Goal: Task Accomplishment & Management: Use online tool/utility

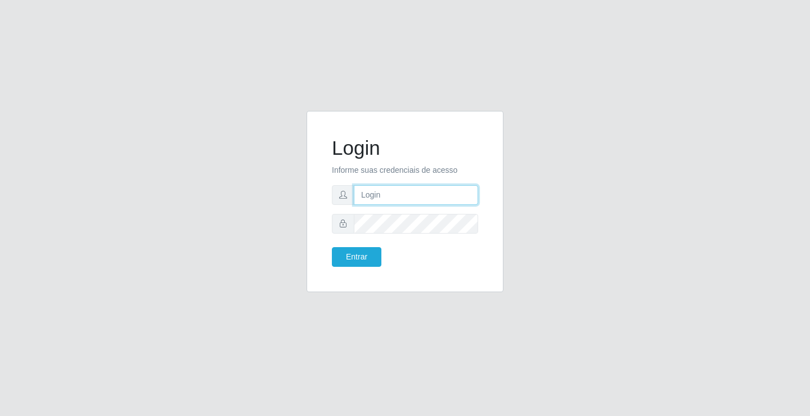
click at [376, 198] on input "text" at bounding box center [416, 195] width 124 height 20
type input "paulo@ideal"
click at [363, 256] on button "Entrar" at bounding box center [356, 257] width 49 height 20
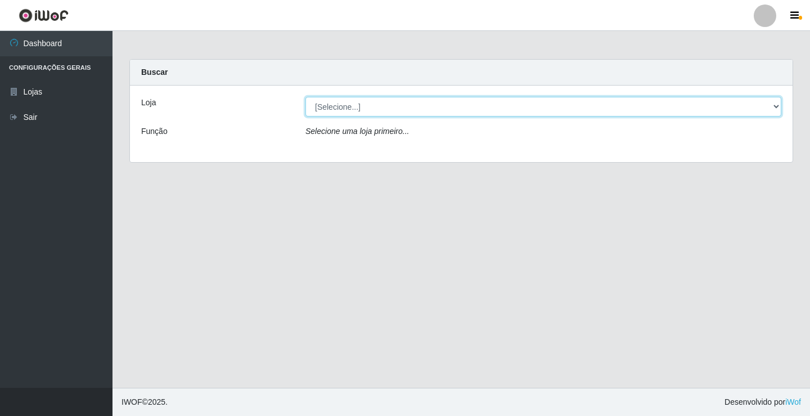
click at [393, 101] on select "[Selecione...] Ideal - Conceição" at bounding box center [543, 107] width 476 height 20
select select "231"
click at [305, 97] on select "[Selecione...] Ideal - Conceição" at bounding box center [543, 107] width 476 height 20
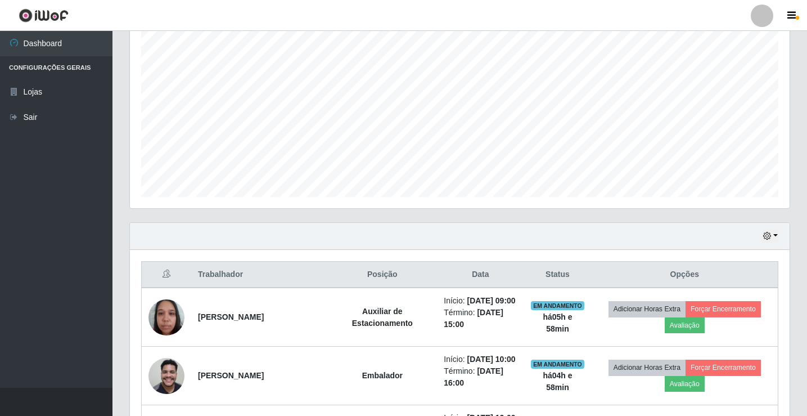
scroll to position [225, 0]
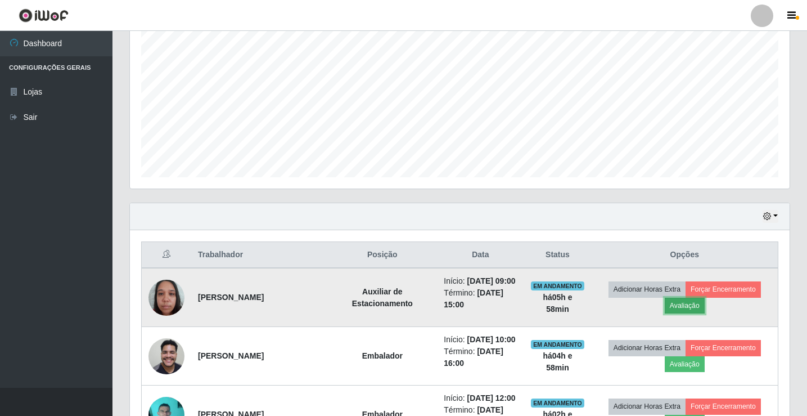
click at [691, 304] on button "Avaliação" at bounding box center [685, 306] width 40 height 16
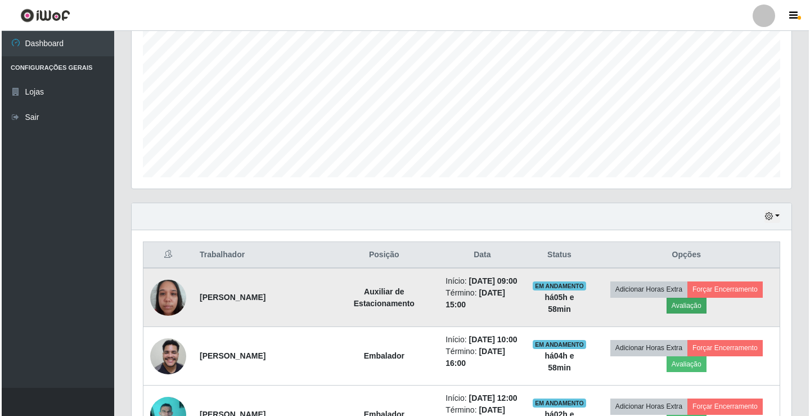
scroll to position [233, 654]
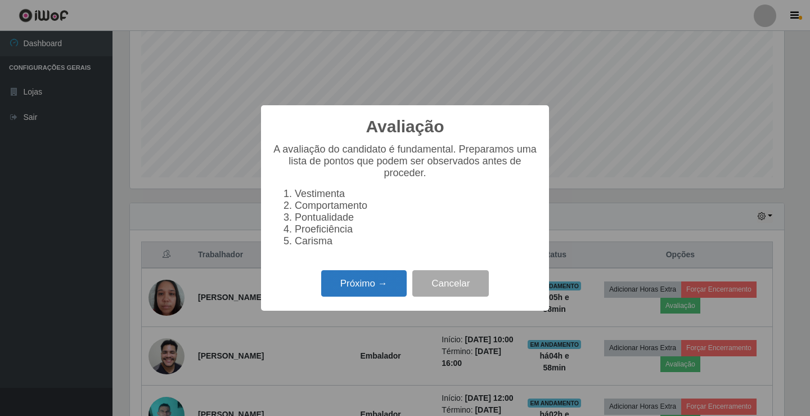
click at [381, 289] on button "Próximo →" at bounding box center [363, 283] width 85 height 26
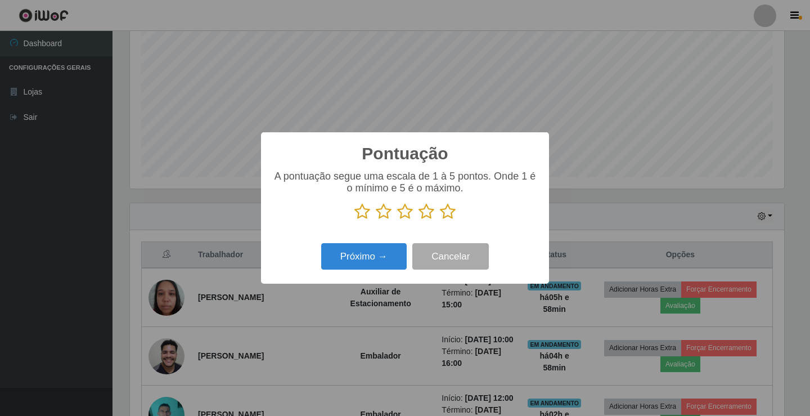
click at [427, 216] on icon at bounding box center [426, 211] width 16 height 17
click at [418, 220] on input "radio" at bounding box center [418, 220] width 0 height 0
click at [389, 250] on button "Próximo →" at bounding box center [363, 256] width 85 height 26
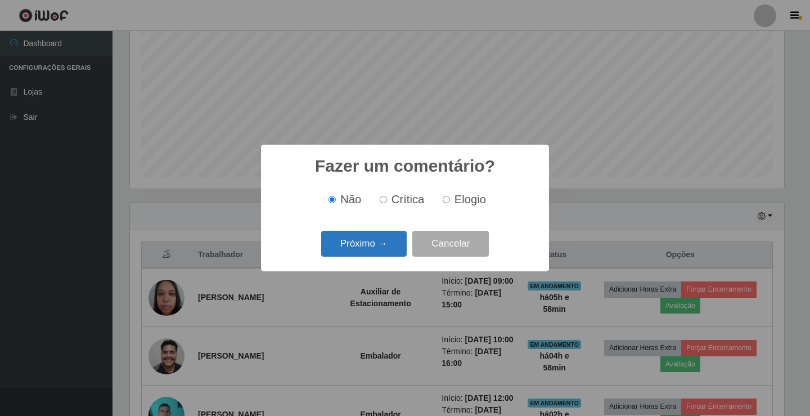
click at [389, 245] on button "Próximo →" at bounding box center [363, 244] width 85 height 26
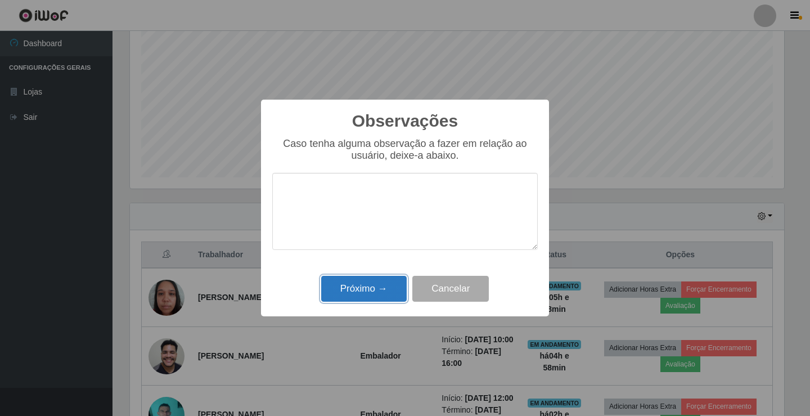
click at [389, 278] on button "Próximo →" at bounding box center [363, 289] width 85 height 26
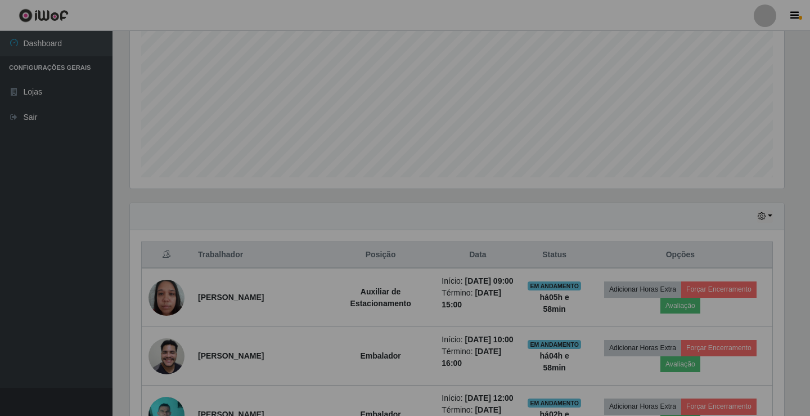
scroll to position [233, 660]
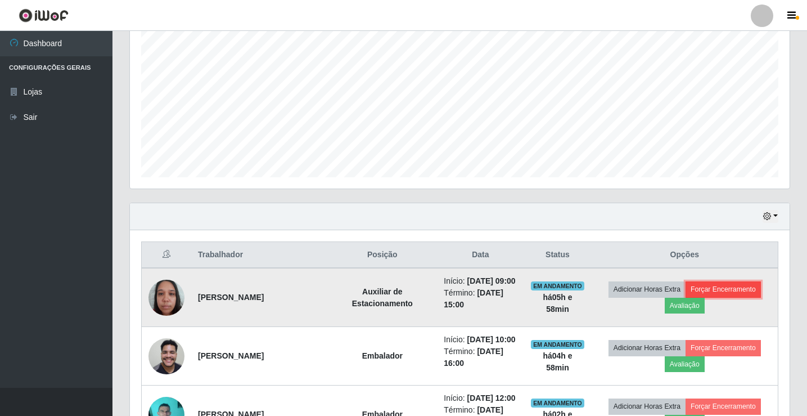
click at [741, 290] on button "Forçar Encerramento" at bounding box center [723, 289] width 75 height 16
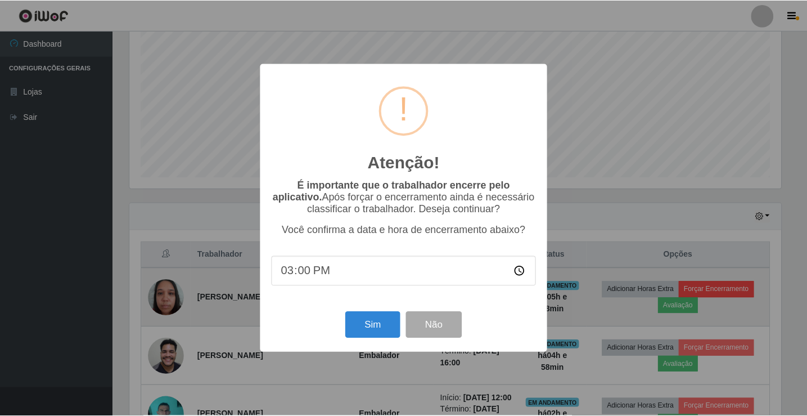
scroll to position [233, 654]
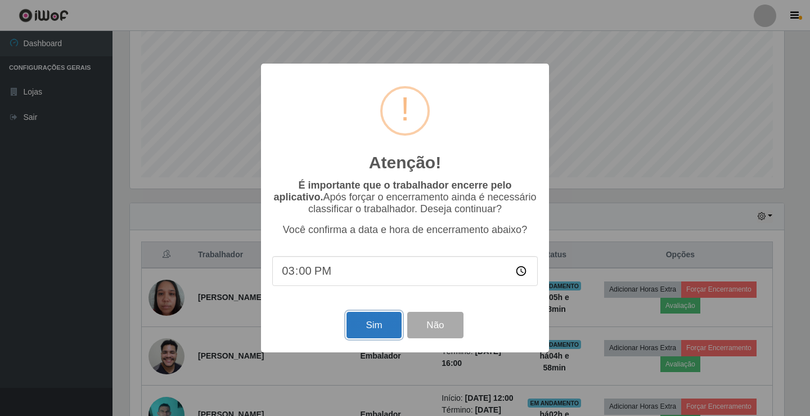
click at [384, 323] on button "Sim" at bounding box center [373, 325] width 55 height 26
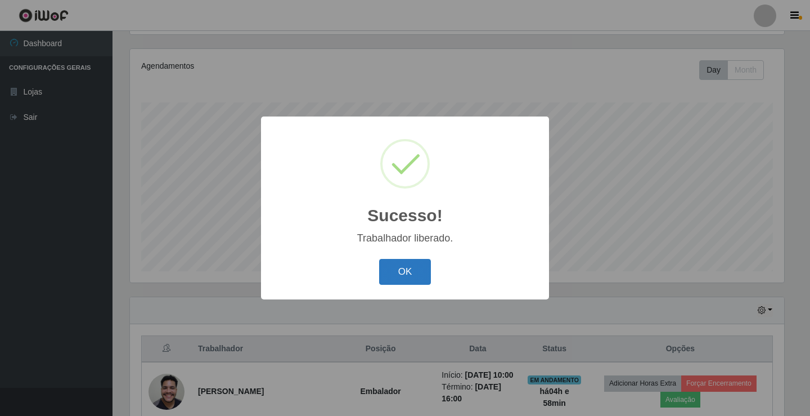
click at [403, 267] on button "OK" at bounding box center [405, 272] width 52 height 26
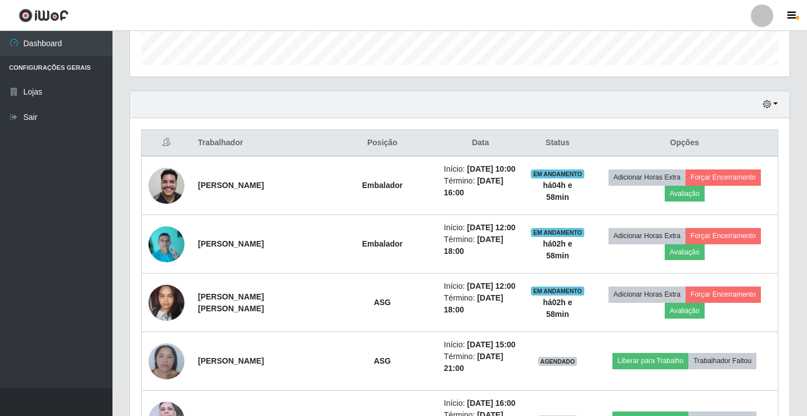
scroll to position [356, 0]
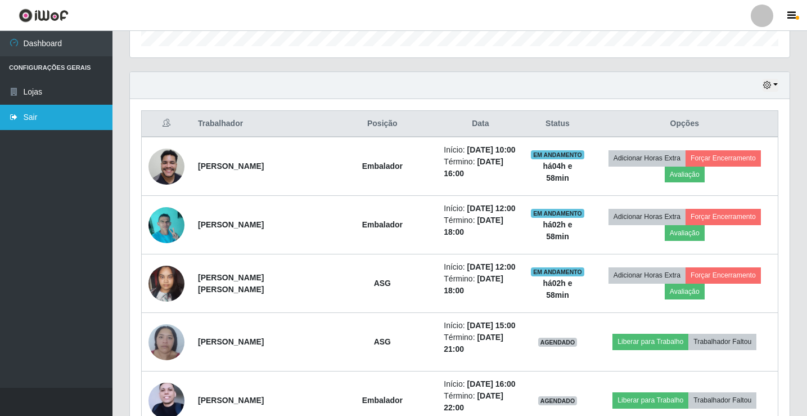
click at [38, 114] on link "Sair" at bounding box center [56, 117] width 112 height 25
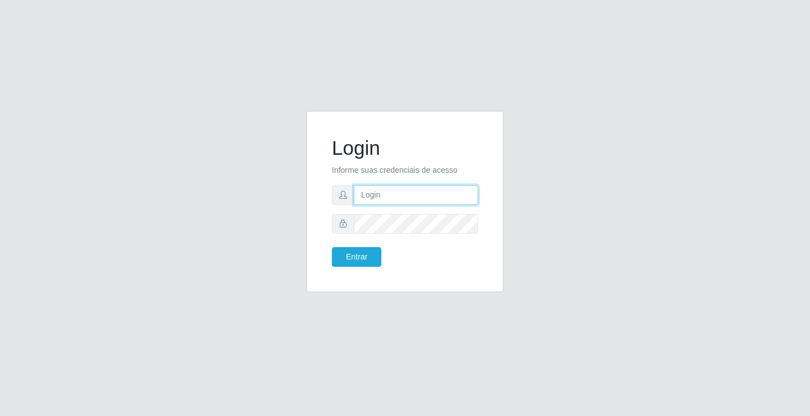
click at [415, 195] on input "text" at bounding box center [416, 195] width 124 height 20
type input "william@ideal"
click at [332, 247] on button "Entrar" at bounding box center [356, 257] width 49 height 20
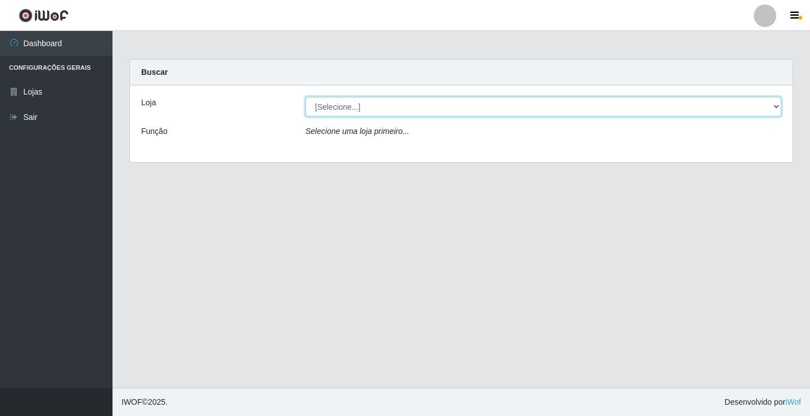
click at [370, 105] on select "[Selecione...] Ideal - Conceição" at bounding box center [543, 107] width 476 height 20
select select "231"
click at [305, 97] on select "[Selecione...] Ideal - Conceição" at bounding box center [543, 107] width 476 height 20
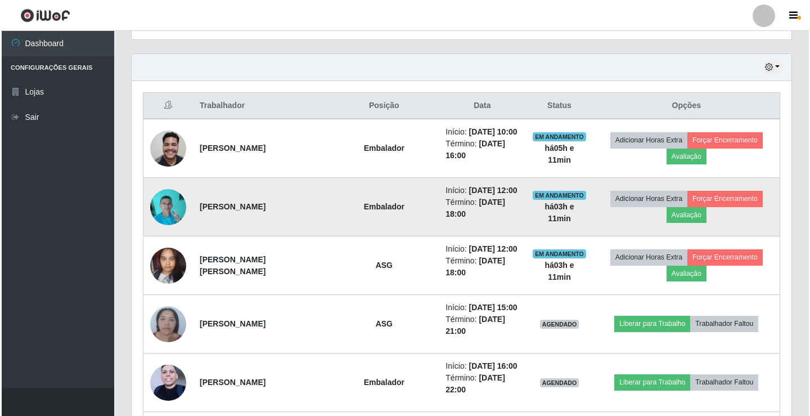
scroll to position [394, 0]
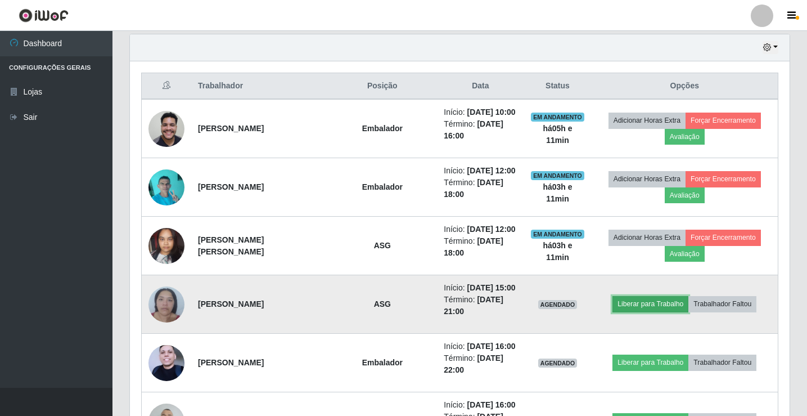
click at [634, 306] on button "Liberar para Trabalho" at bounding box center [651, 304] width 76 height 16
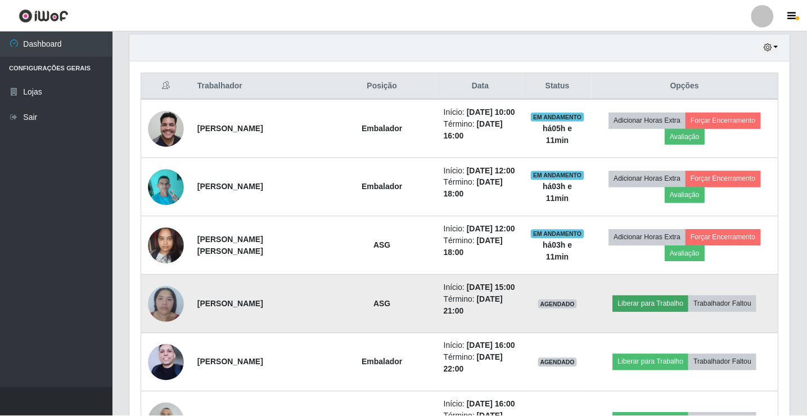
scroll to position [233, 654]
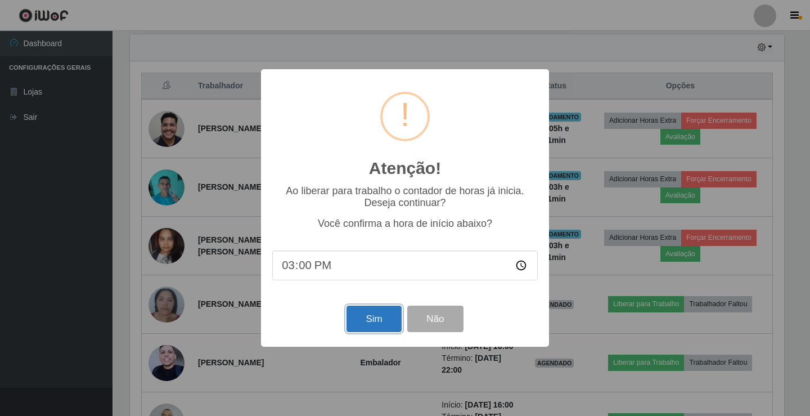
click at [362, 323] on button "Sim" at bounding box center [373, 318] width 55 height 26
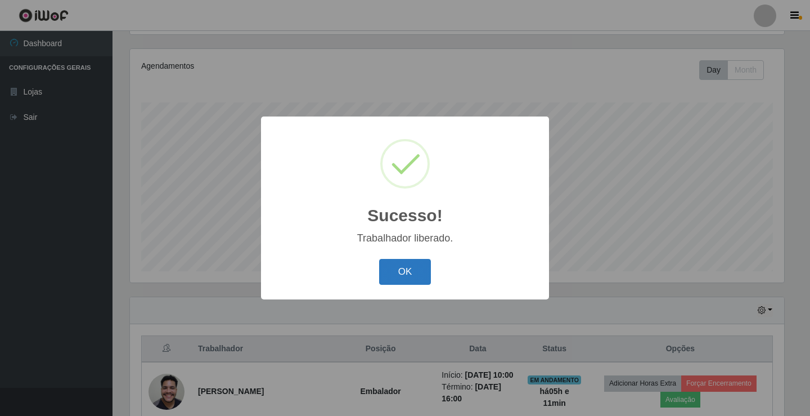
click at [401, 278] on button "OK" at bounding box center [405, 272] width 52 height 26
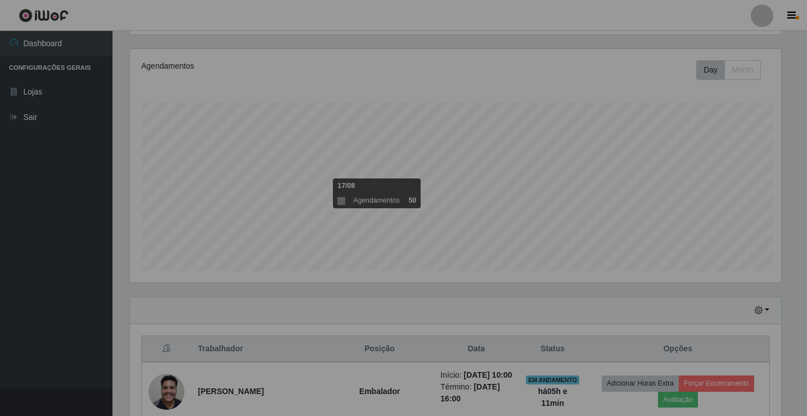
scroll to position [233, 660]
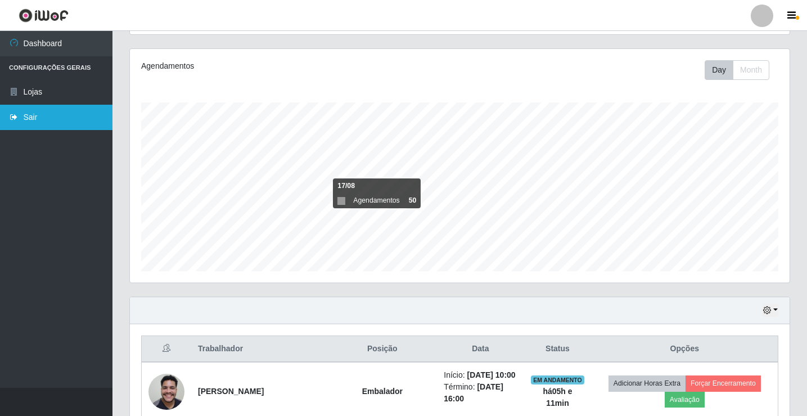
click at [53, 124] on link "Sair" at bounding box center [56, 117] width 112 height 25
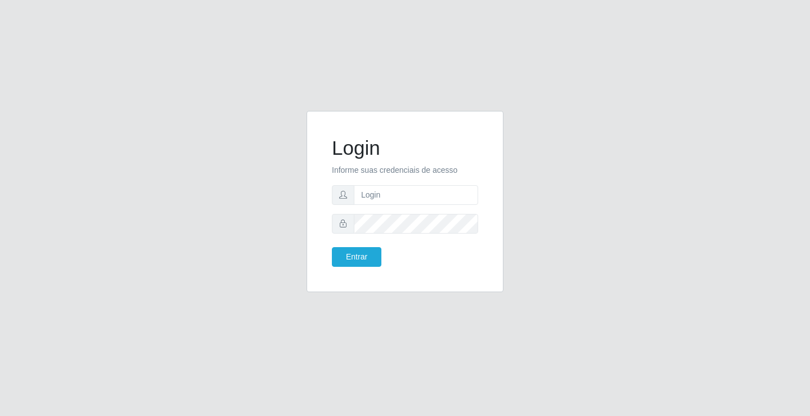
click at [224, 92] on div "Login Informe suas credenciais de acesso Entrar" at bounding box center [405, 208] width 810 height 416
click at [371, 192] on input "text" at bounding box center [416, 195] width 124 height 20
type input "ediane@ideal"
click at [332, 247] on button "Entrar" at bounding box center [356, 257] width 49 height 20
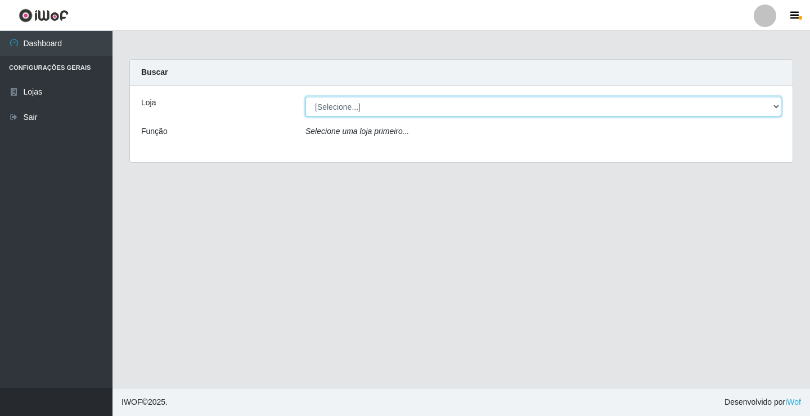
click at [341, 108] on select "[Selecione...] Ideal - Conceição" at bounding box center [543, 107] width 476 height 20
select select "231"
click at [305, 97] on select "[Selecione...] Ideal - Conceição" at bounding box center [543, 107] width 476 height 20
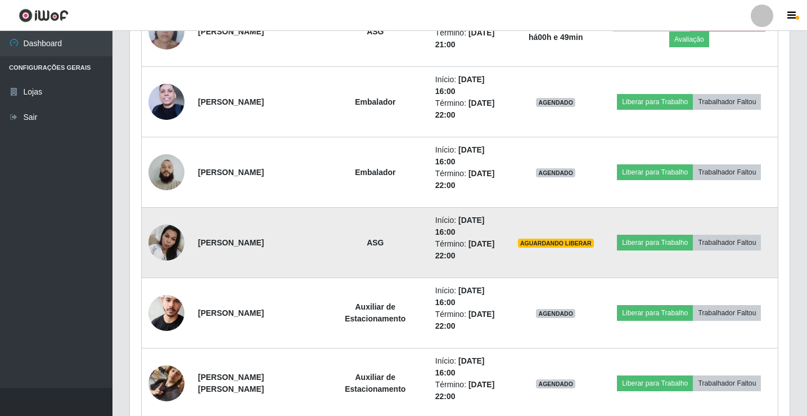
scroll to position [651, 0]
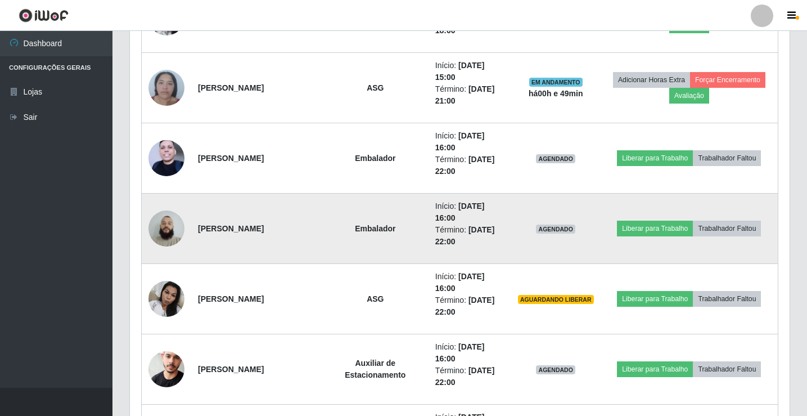
click at [169, 236] on img at bounding box center [166, 228] width 36 height 48
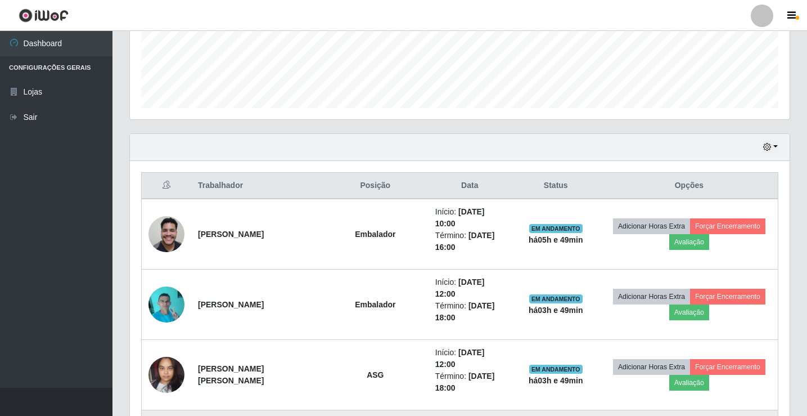
scroll to position [314, 0]
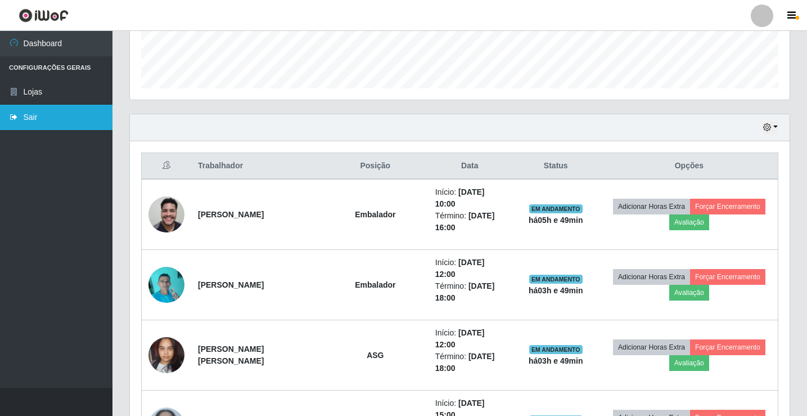
click at [43, 119] on link "Sair" at bounding box center [56, 117] width 112 height 25
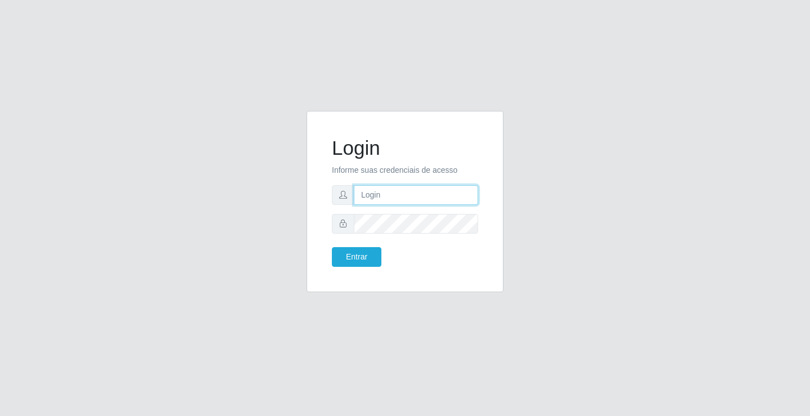
click at [381, 193] on input "text" at bounding box center [416, 195] width 124 height 20
type input "[PERSON_NAME]"
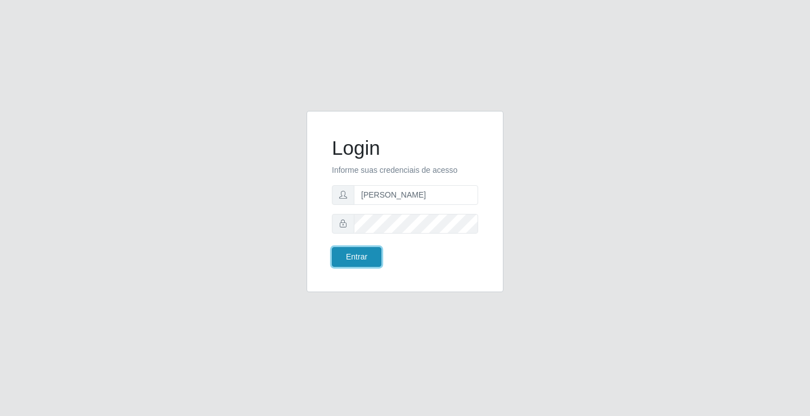
click at [370, 262] on button "Entrar" at bounding box center [356, 257] width 49 height 20
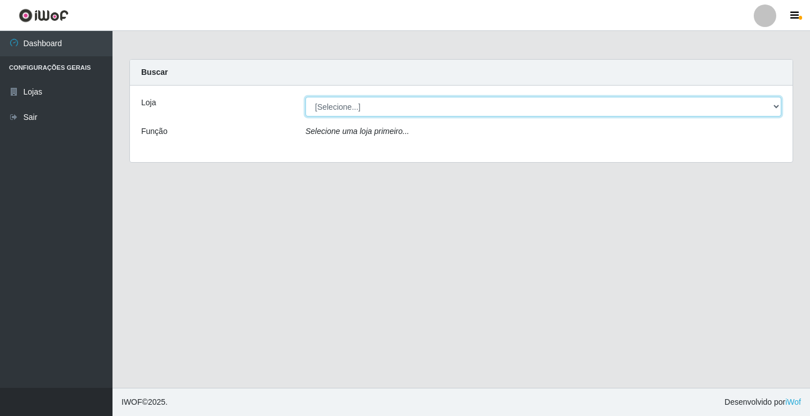
click at [350, 107] on select "[Selecione...] Ideal - Conceição" at bounding box center [543, 107] width 476 height 20
select select "231"
click at [305, 97] on select "[Selecione...] Ideal - Conceição" at bounding box center [543, 107] width 476 height 20
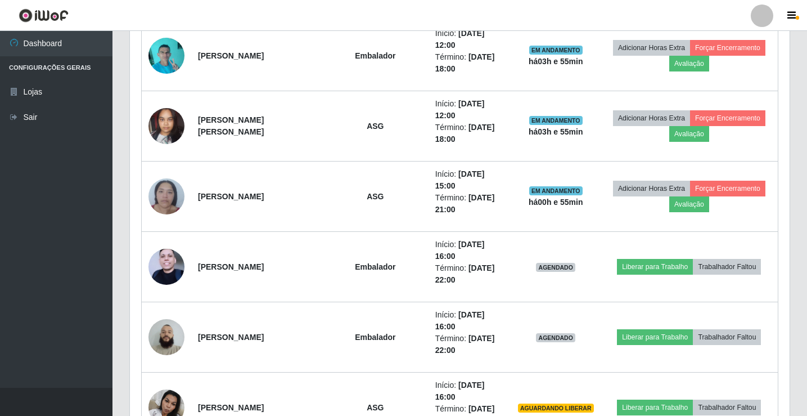
scroll to position [562, 0]
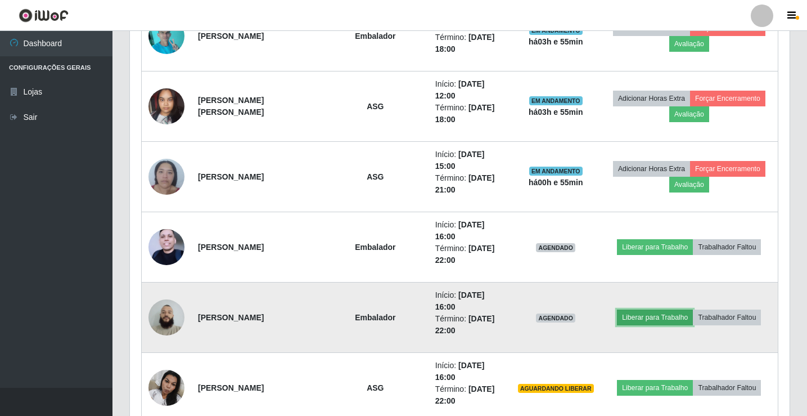
click at [670, 316] on button "Liberar para Trabalho" at bounding box center [655, 317] width 76 height 16
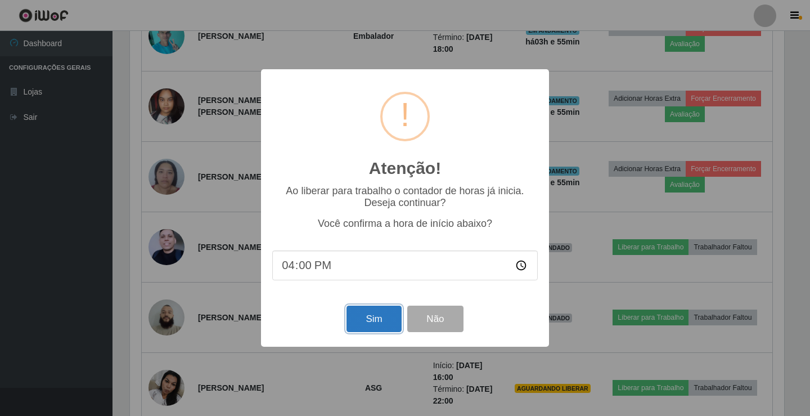
click at [367, 316] on button "Sim" at bounding box center [373, 318] width 55 height 26
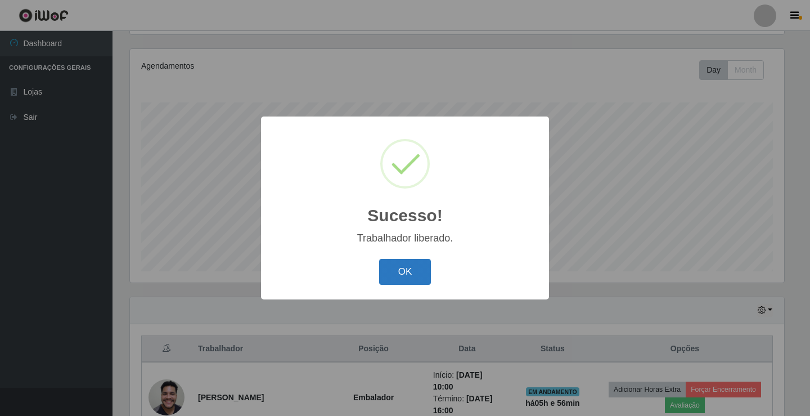
click at [381, 282] on button "OK" at bounding box center [405, 272] width 52 height 26
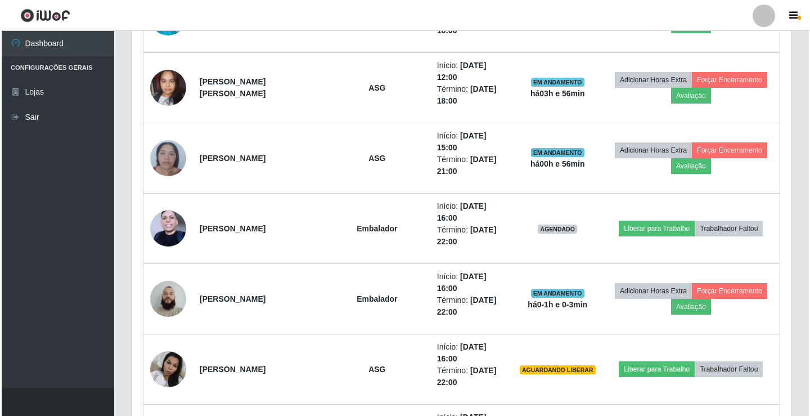
scroll to position [637, 0]
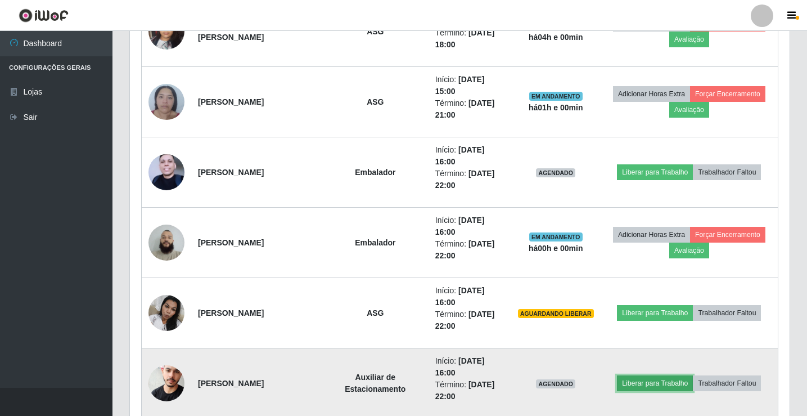
click at [647, 389] on button "Liberar para Trabalho" at bounding box center [655, 383] width 76 height 16
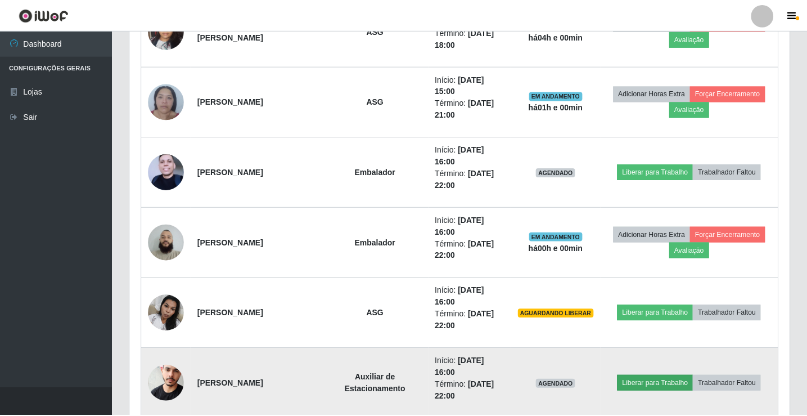
scroll to position [233, 654]
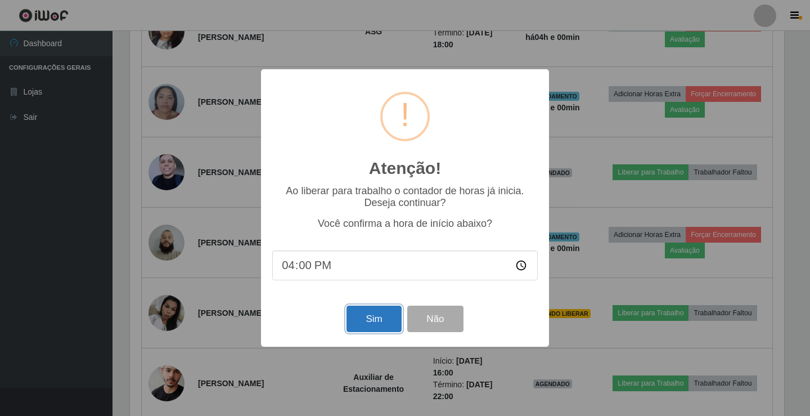
click at [377, 323] on button "Sim" at bounding box center [373, 318] width 55 height 26
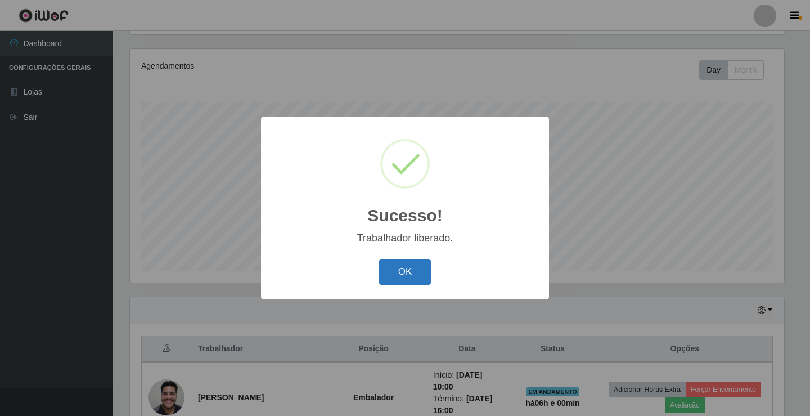
click at [403, 282] on button "OK" at bounding box center [405, 272] width 52 height 26
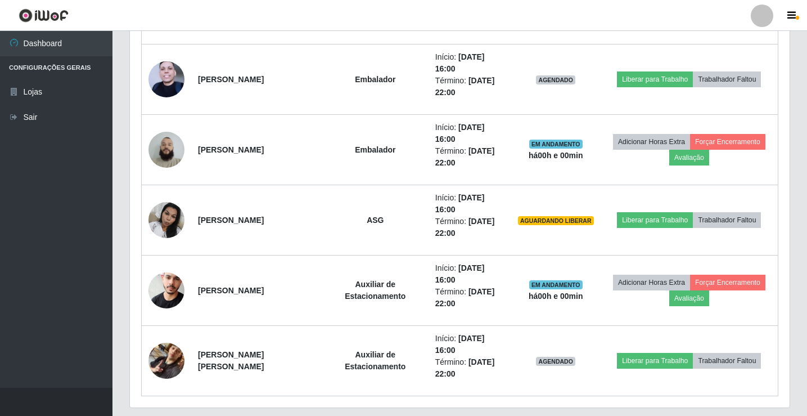
scroll to position [750, 0]
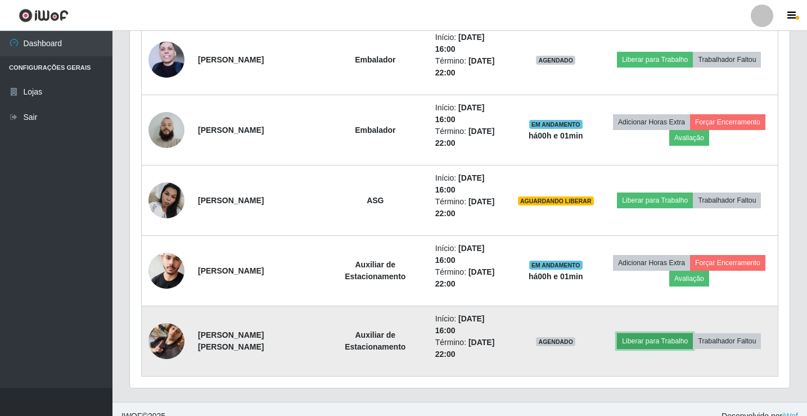
click at [645, 337] on button "Liberar para Trabalho" at bounding box center [655, 341] width 76 height 16
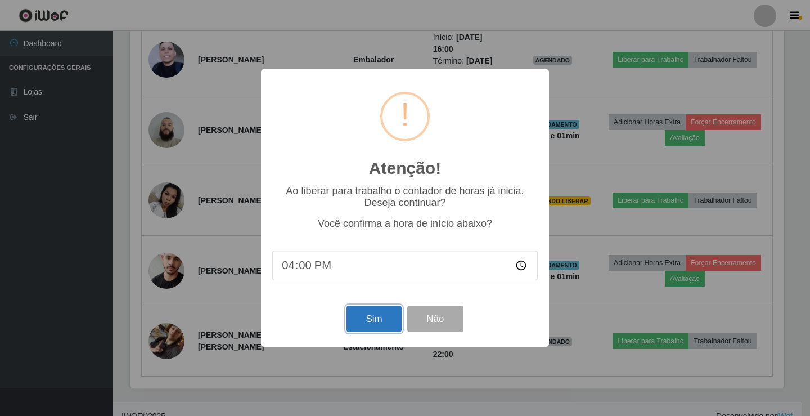
click at [356, 322] on button "Sim" at bounding box center [373, 318] width 55 height 26
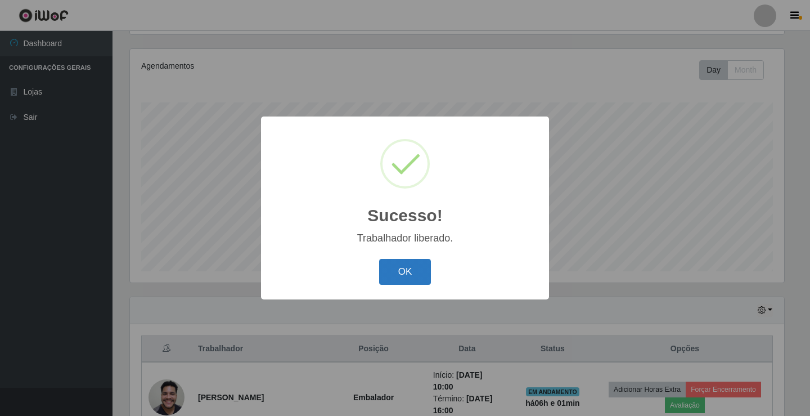
click at [391, 279] on button "OK" at bounding box center [405, 272] width 52 height 26
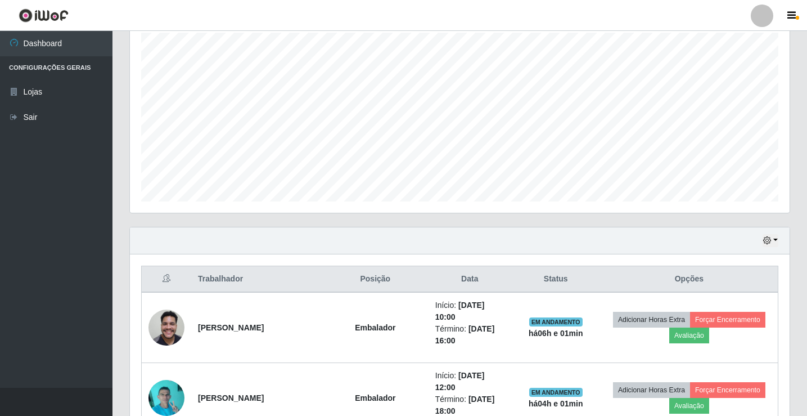
scroll to position [300, 0]
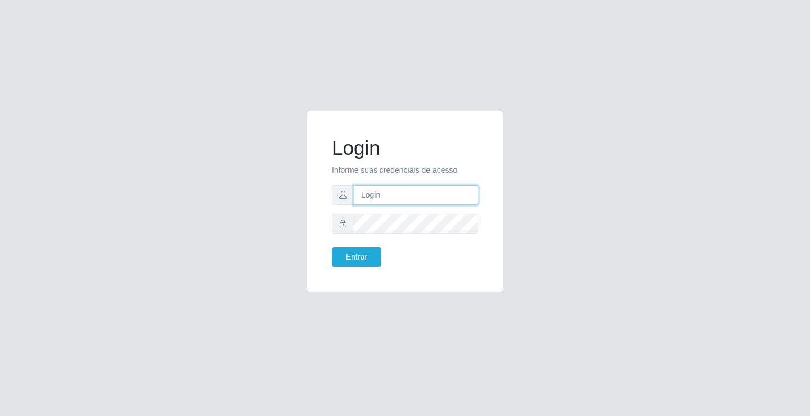
click at [369, 200] on input "text" at bounding box center [416, 195] width 124 height 20
type input "[PERSON_NAME]"
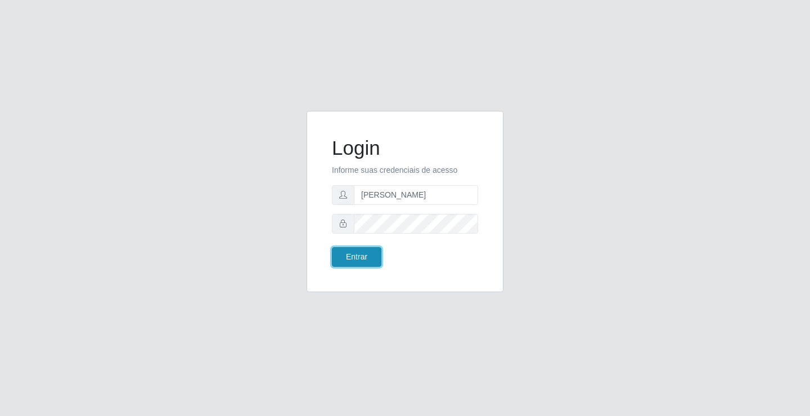
click at [379, 255] on button "Entrar" at bounding box center [356, 257] width 49 height 20
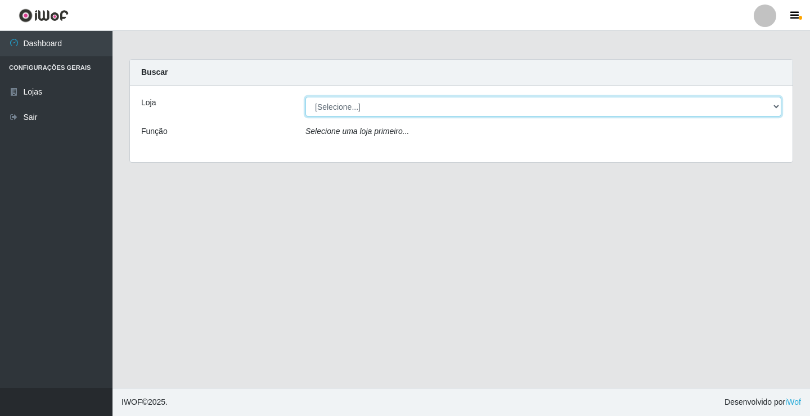
click at [371, 107] on select "[Selecione...] Ideal - Conceição" at bounding box center [543, 107] width 476 height 20
select select "231"
click at [305, 97] on select "[Selecione...] Ideal - Conceição" at bounding box center [543, 107] width 476 height 20
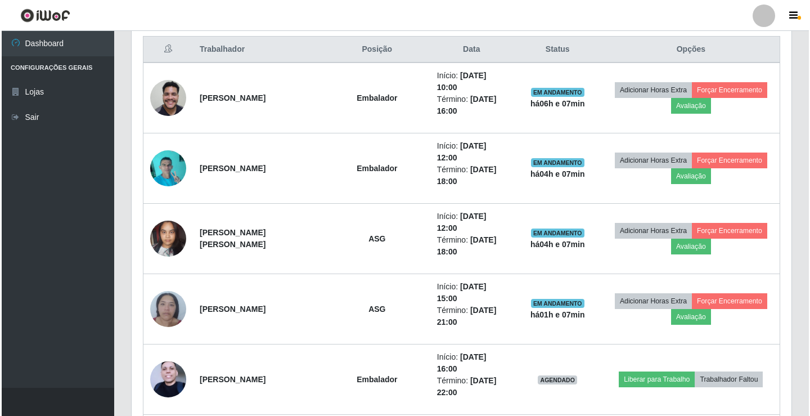
scroll to position [450, 0]
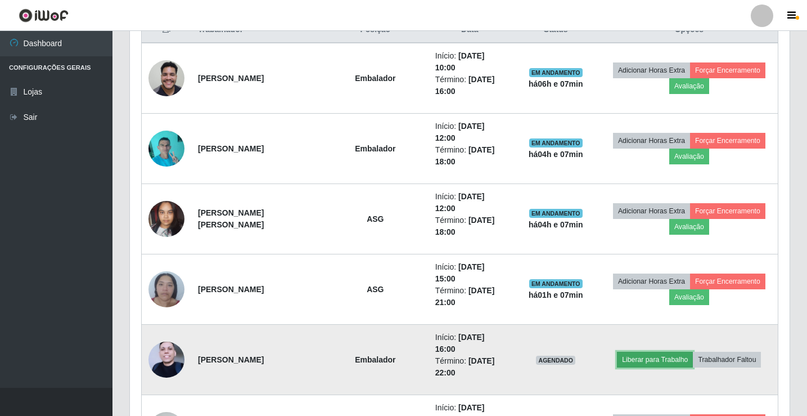
click at [662, 361] on button "Liberar para Trabalho" at bounding box center [655, 360] width 76 height 16
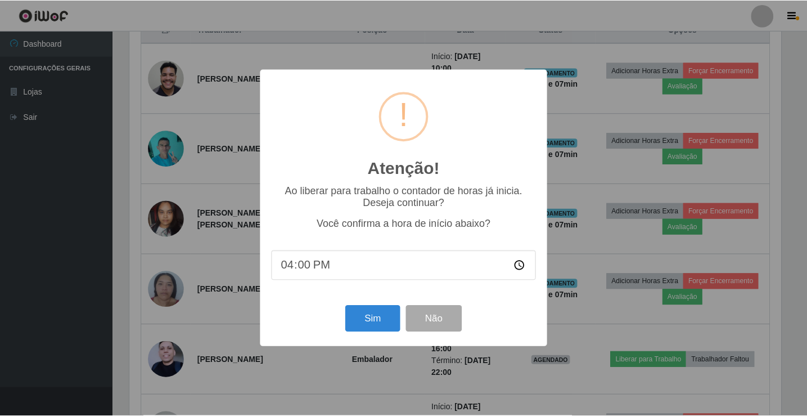
scroll to position [233, 654]
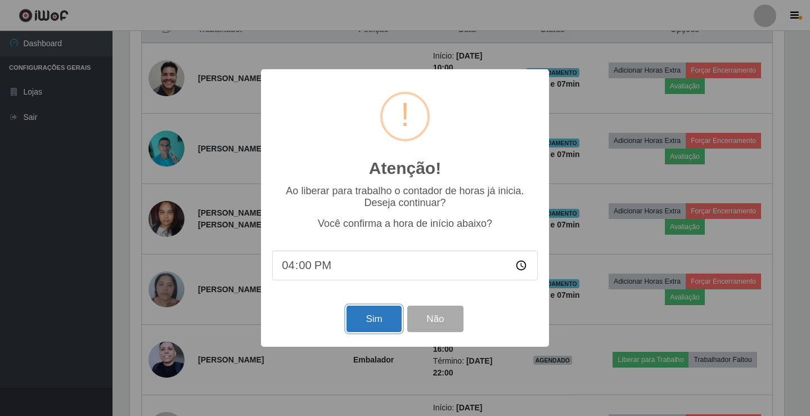
click at [376, 332] on button "Sim" at bounding box center [373, 318] width 55 height 26
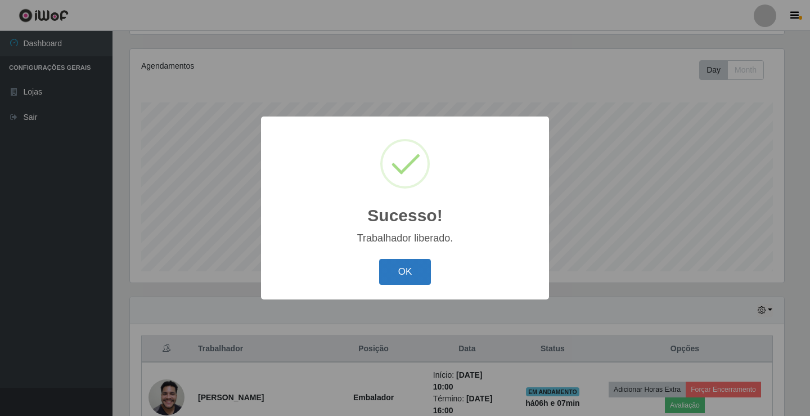
click at [410, 277] on button "OK" at bounding box center [405, 272] width 52 height 26
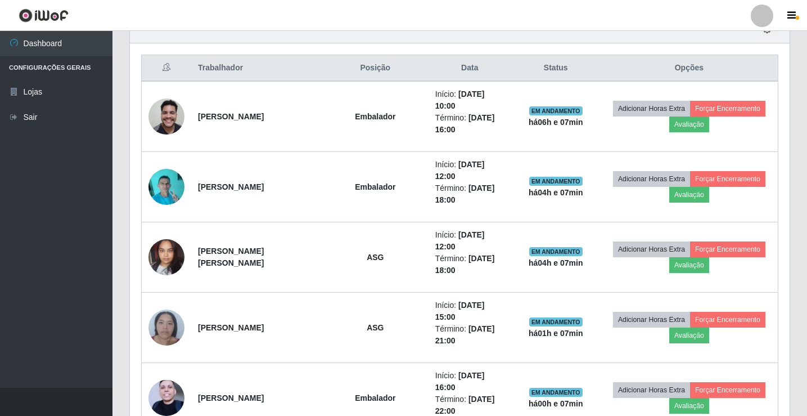
scroll to position [412, 0]
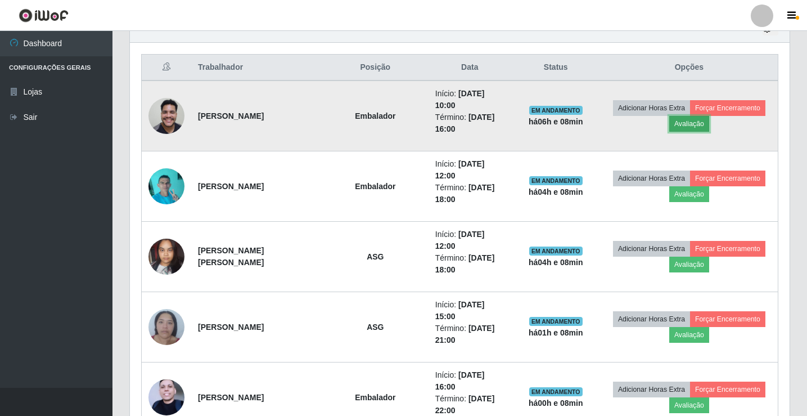
click at [685, 120] on button "Avaliação" at bounding box center [689, 124] width 40 height 16
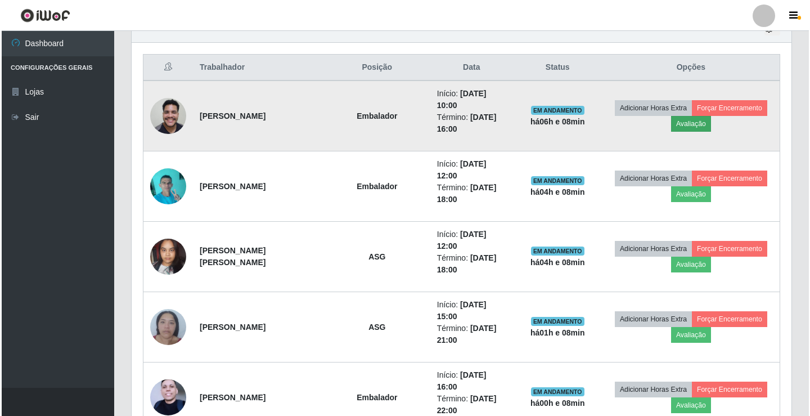
scroll to position [233, 654]
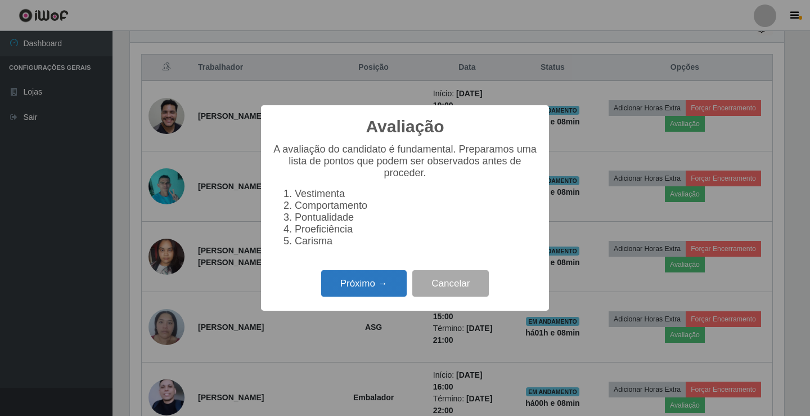
click at [367, 280] on button "Próximo →" at bounding box center [363, 283] width 85 height 26
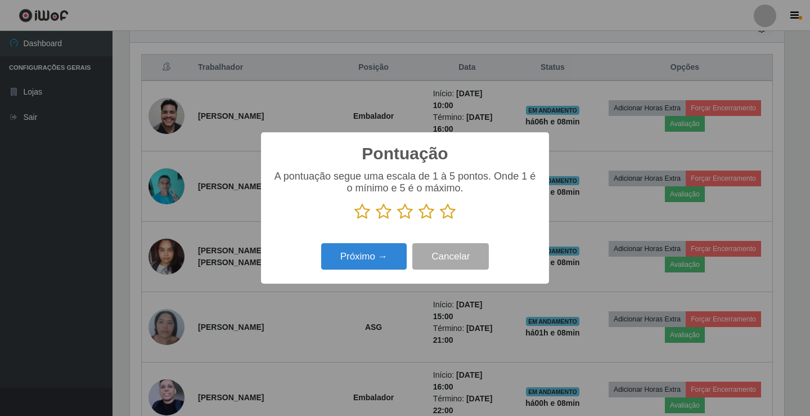
click at [451, 215] on icon at bounding box center [448, 211] width 16 height 17
click at [440, 220] on input "radio" at bounding box center [440, 220] width 0 height 0
click at [385, 251] on button "Próximo →" at bounding box center [363, 256] width 85 height 26
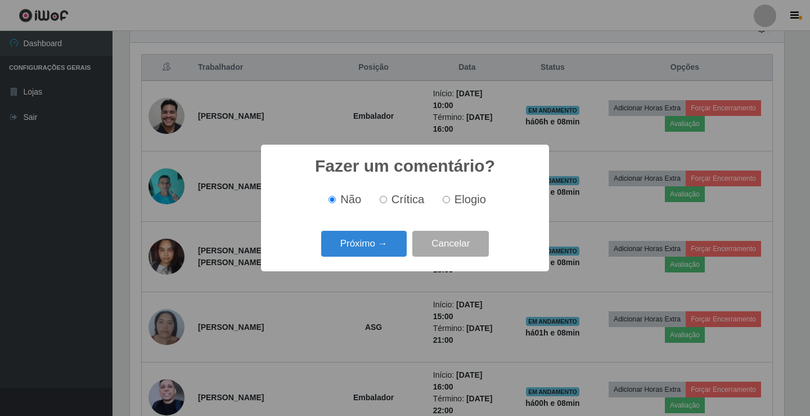
click at [385, 251] on button "Próximo →" at bounding box center [363, 244] width 85 height 26
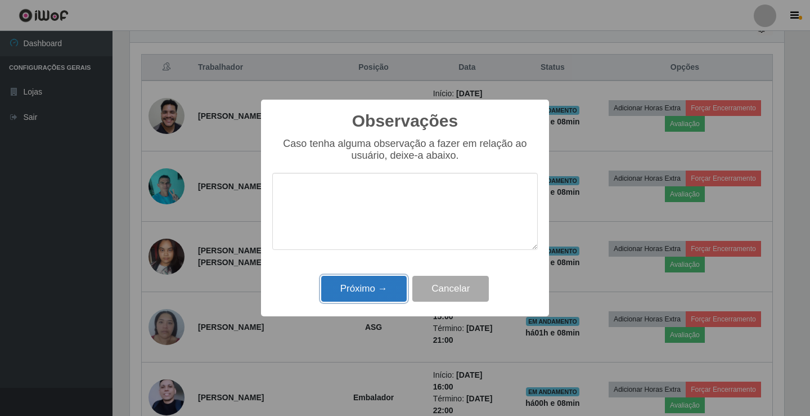
click at [386, 280] on button "Próximo →" at bounding box center [363, 289] width 85 height 26
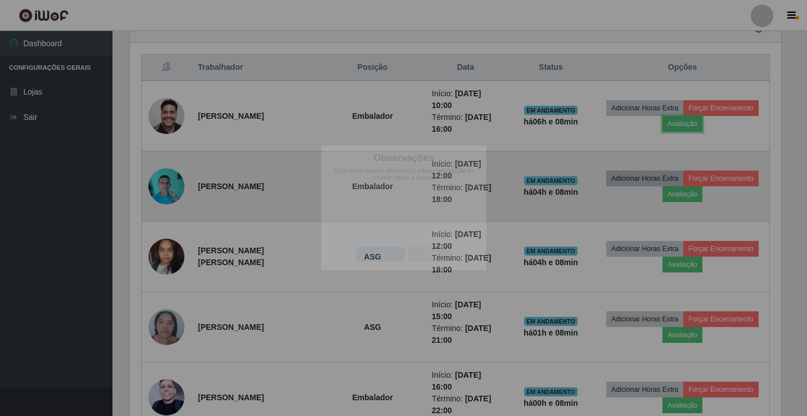
scroll to position [233, 660]
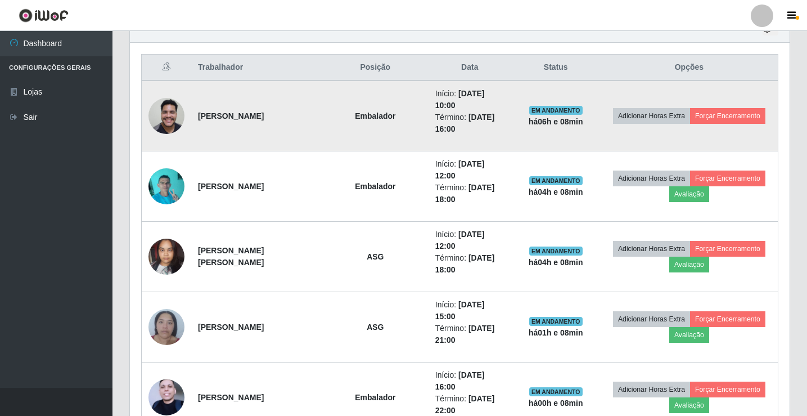
click at [752, 102] on td "Adicionar Horas Extra Forçar Encerramento" at bounding box center [690, 115] width 178 height 71
click at [749, 118] on button "Forçar Encerramento" at bounding box center [727, 116] width 75 height 16
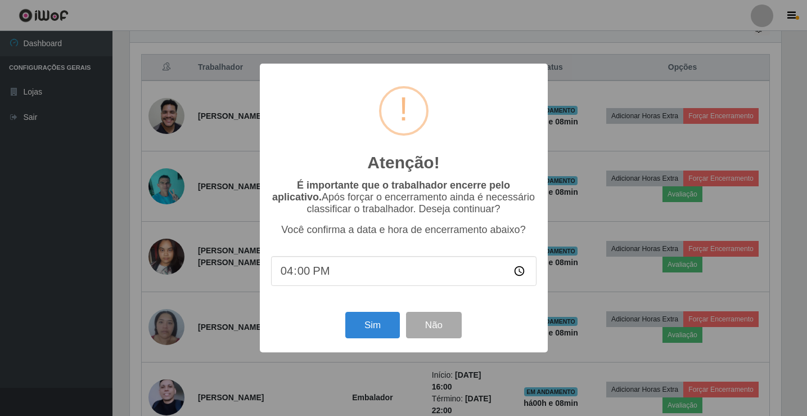
scroll to position [233, 654]
click at [362, 328] on button "Sim" at bounding box center [373, 325] width 55 height 26
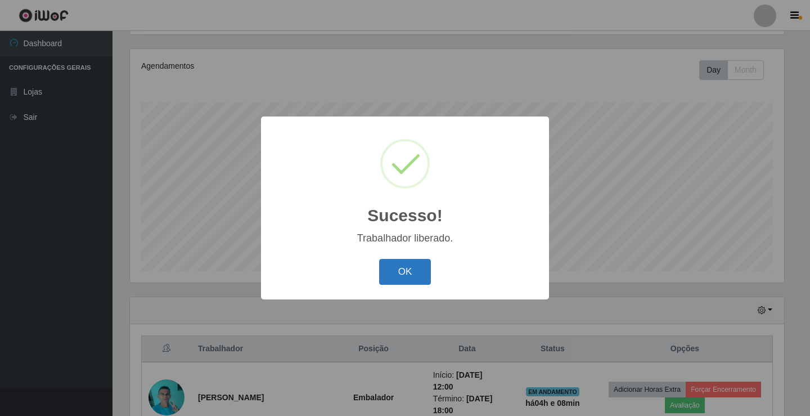
click at [395, 281] on button "OK" at bounding box center [405, 272] width 52 height 26
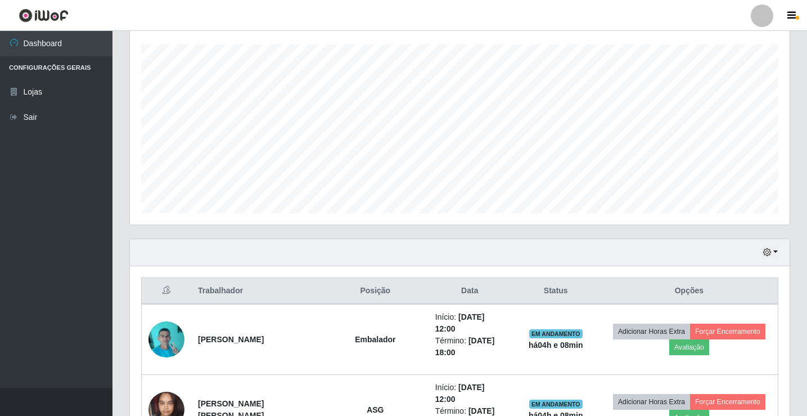
scroll to position [244, 0]
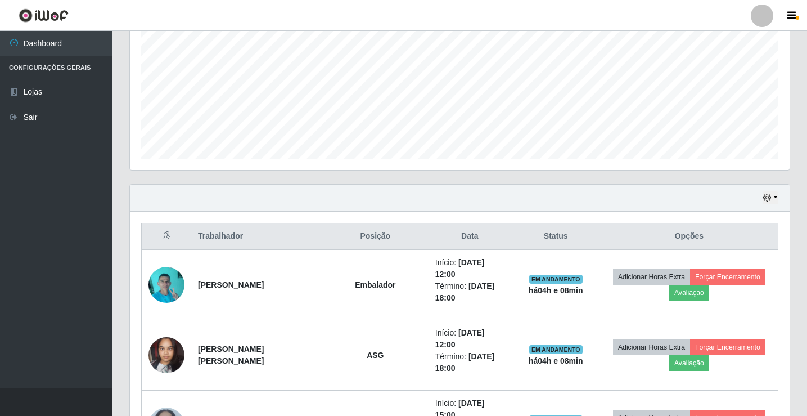
click at [68, 132] on ul "Dashboard Configurações Gerais Lojas Sair" at bounding box center [56, 209] width 112 height 357
click at [67, 132] on ul "Dashboard Configurações Gerais Lojas Sair" at bounding box center [56, 209] width 112 height 357
click at [68, 125] on link "Sair" at bounding box center [56, 117] width 112 height 25
